Goal: Navigation & Orientation: Find specific page/section

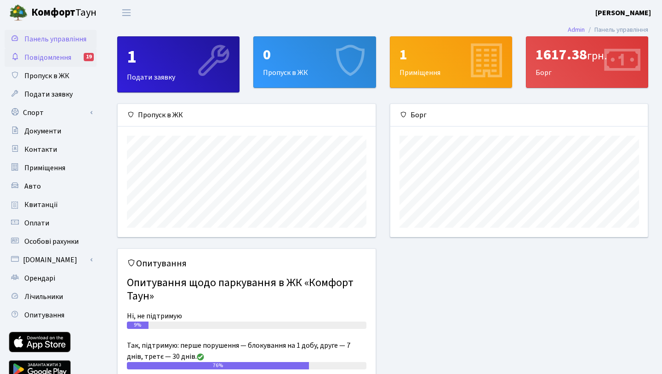
click at [57, 62] on span "Повідомлення" at bounding box center [47, 57] width 47 height 10
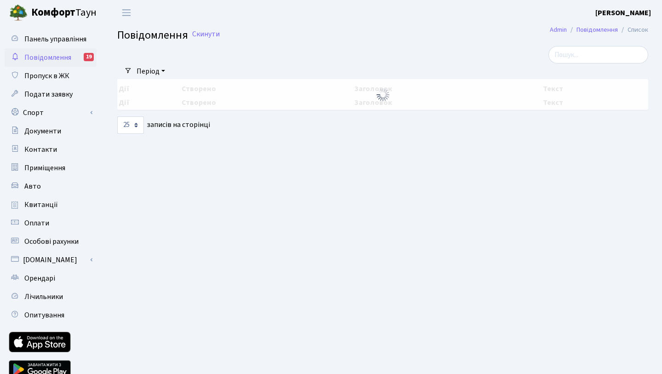
select select "25"
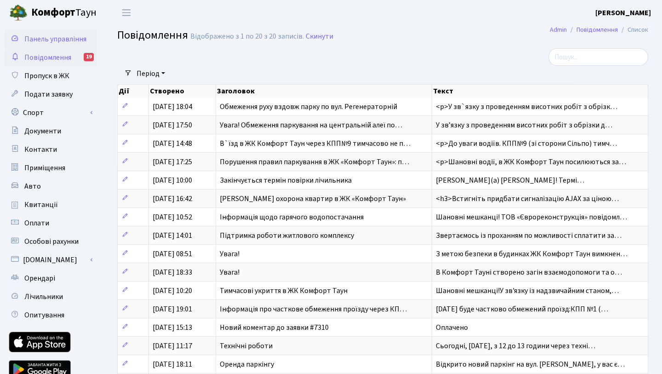
click at [88, 38] on link "Панель управління" at bounding box center [51, 39] width 92 height 18
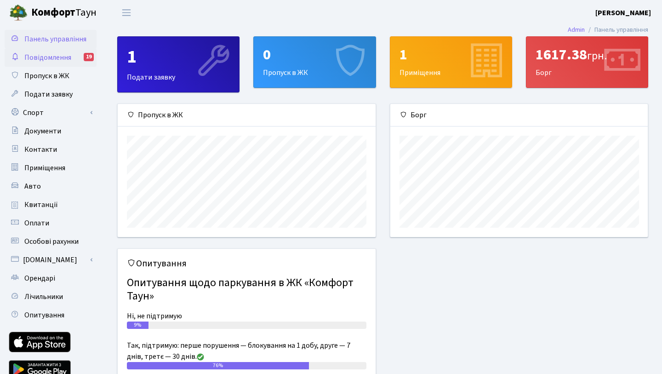
scroll to position [133, 257]
click at [435, 68] on div "1 Приміщення" at bounding box center [450, 62] width 121 height 51
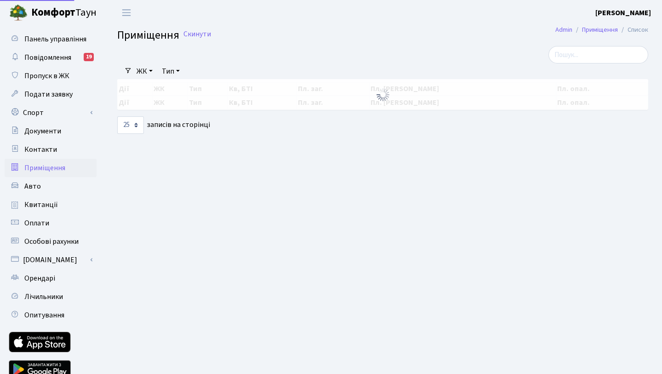
select select "25"
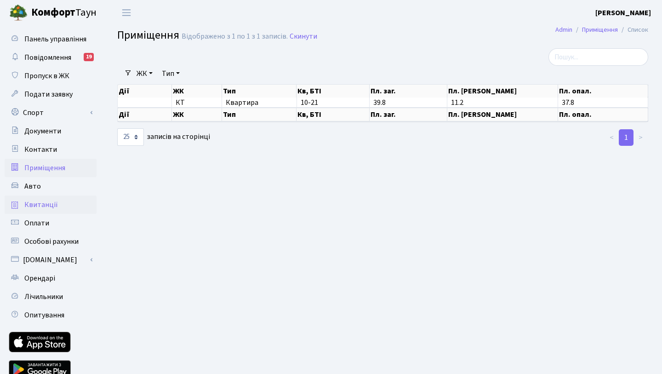
click at [52, 204] on span "Квитанції" at bounding box center [41, 205] width 34 height 10
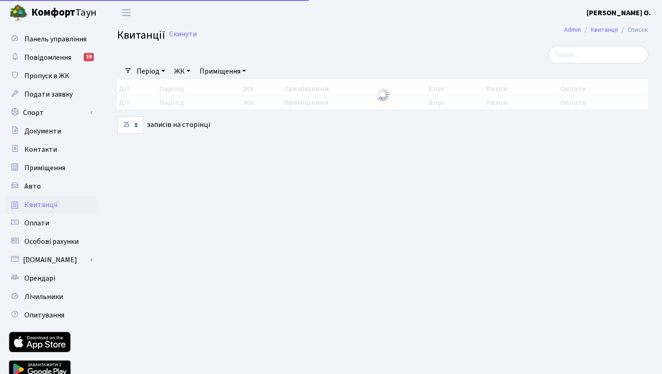
select select "25"
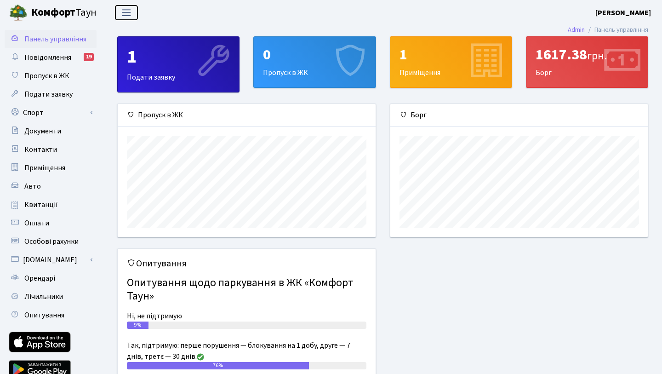
click at [130, 13] on span "Переключити навігацію" at bounding box center [127, 12] width 14 height 11
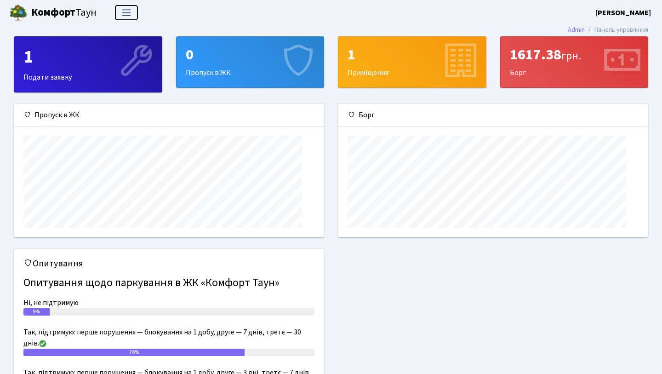
scroll to position [133, 309]
click at [126, 13] on span "Переключити навігацію" at bounding box center [127, 12] width 14 height 11
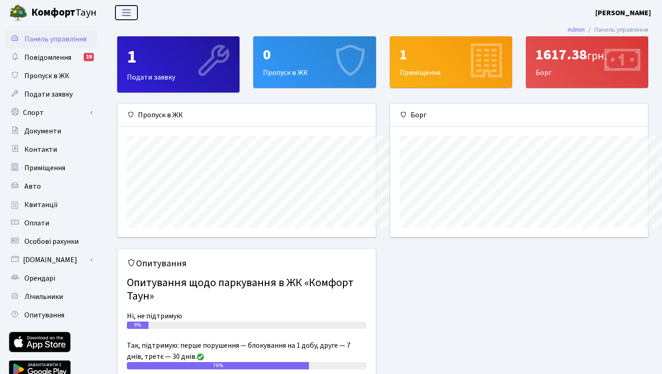
scroll to position [459641, 459516]
click at [71, 13] on b "Комфорт" at bounding box center [53, 12] width 44 height 15
click at [40, 200] on span "Квитанції" at bounding box center [41, 205] width 34 height 10
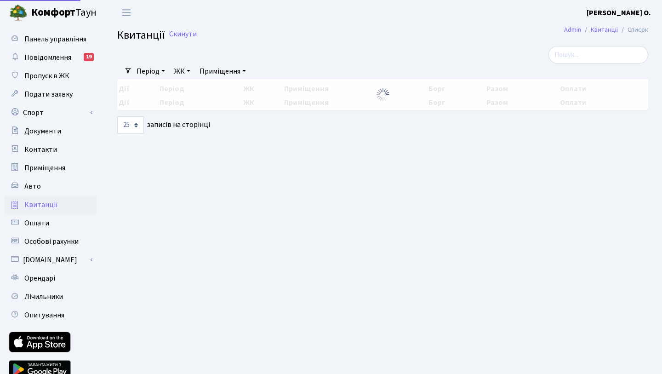
select select "25"
